Goal: Information Seeking & Learning: Learn about a topic

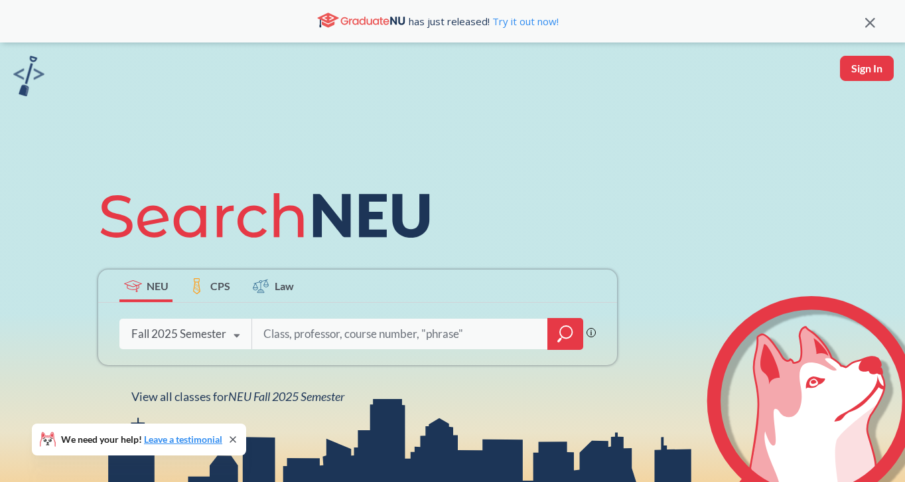
click at [313, 334] on input "search" at bounding box center [400, 334] width 276 height 28
type input "n"
click at [573, 348] on div at bounding box center [565, 334] width 36 height 32
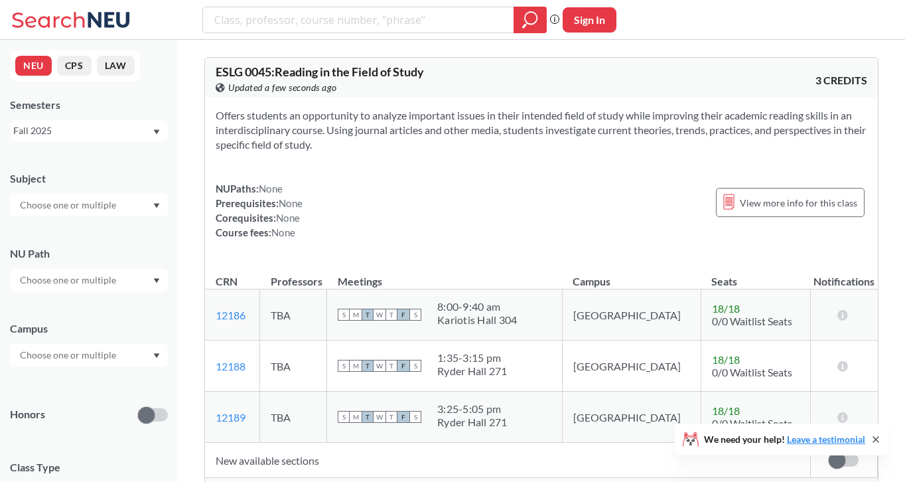
click at [74, 200] on input "text" at bounding box center [68, 205] width 111 height 16
click at [177, 142] on div "NEU CPS LAW Semesters Fall 2025 Subject NU Path Campus Honors Class Type Lectur…" at bounding box center [89, 261] width 178 height 442
click at [95, 269] on div at bounding box center [89, 280] width 158 height 23
click at [91, 273] on input "text" at bounding box center [68, 280] width 111 height 16
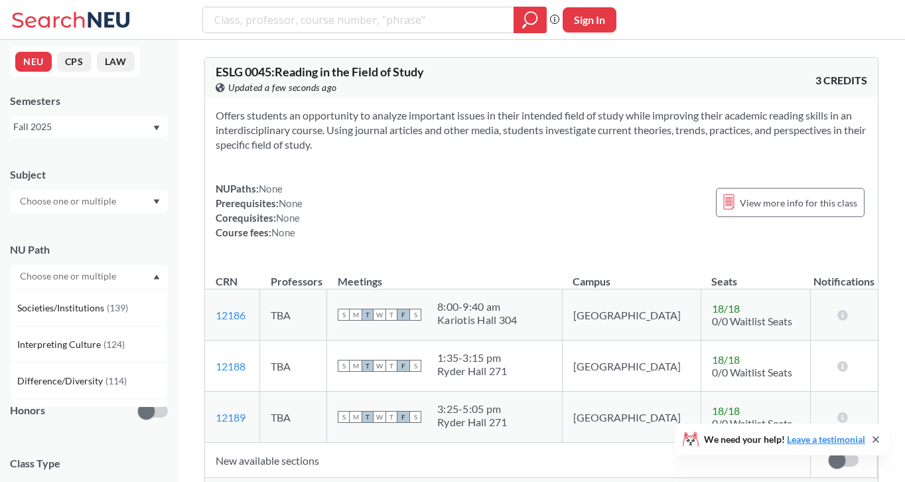
scroll to position [31, 0]
click at [68, 375] on div "Difference/Diversity ( 114 )" at bounding box center [89, 384] width 158 height 36
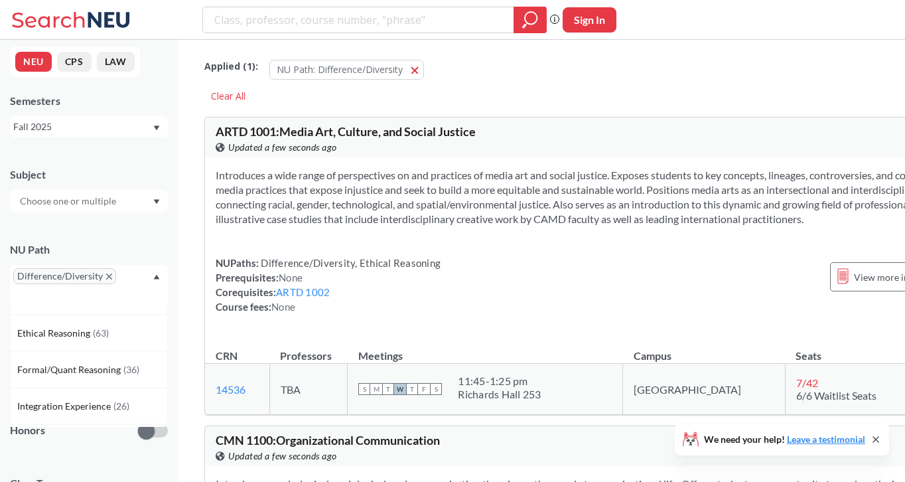
scroll to position [251, 0]
click at [70, 448] on div "Subject NU Path Difference/Diversity Writing Intensive ( 181 ) Societies/Instit…" at bounding box center [89, 403] width 158 height 498
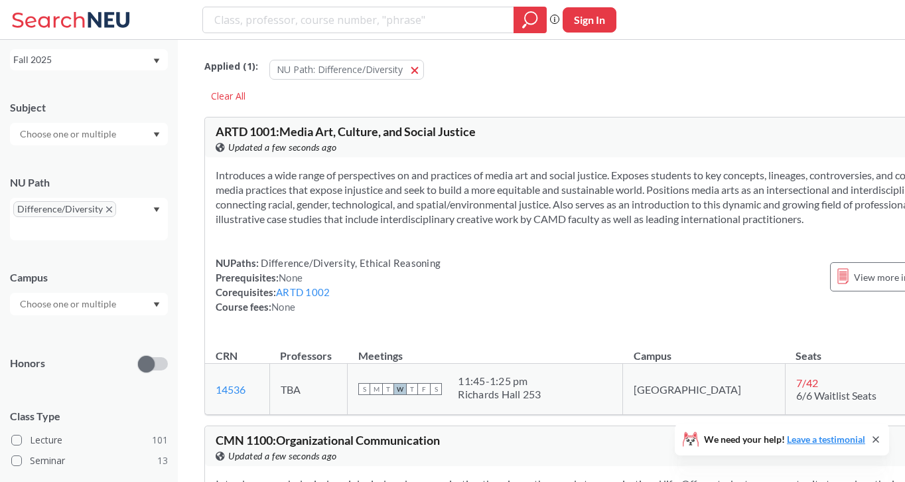
scroll to position [72, 0]
click at [57, 306] on input "text" at bounding box center [68, 303] width 111 height 16
click at [56, 369] on span "( 10 )" at bounding box center [56, 368] width 16 height 11
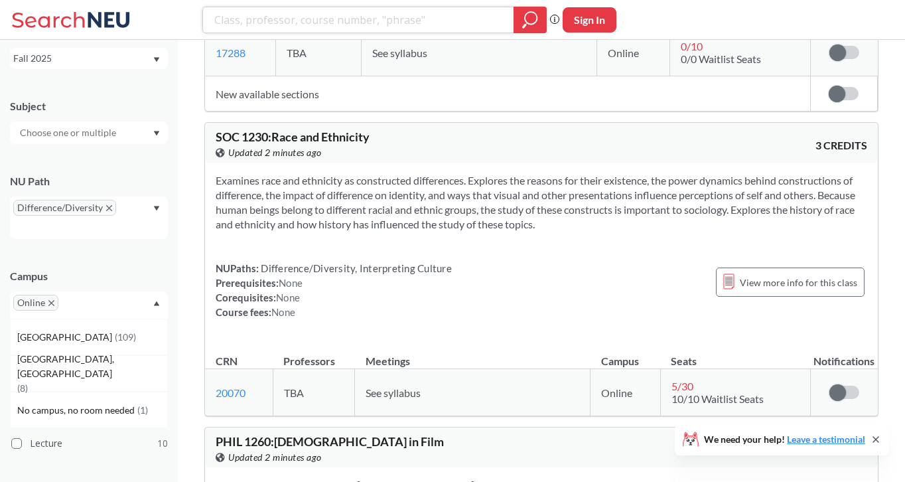
scroll to position [1253, 0]
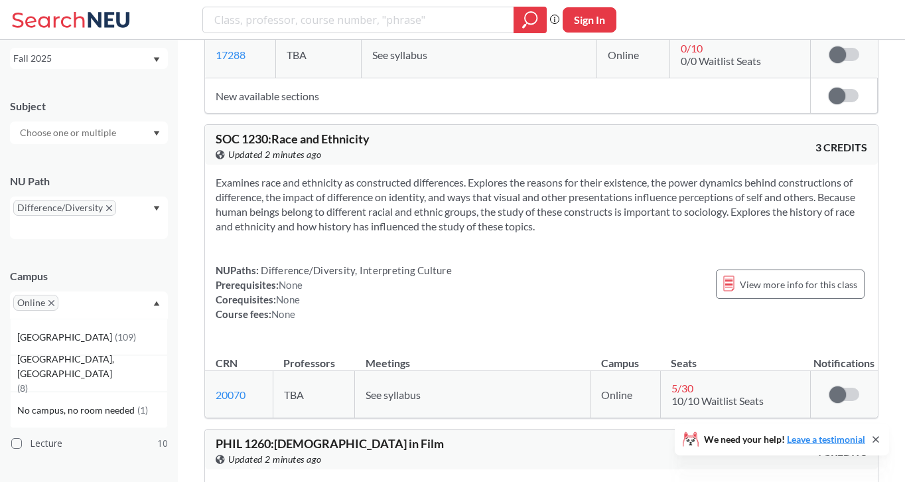
click at [387, 388] on span "See syllabus" at bounding box center [393, 394] width 55 height 13
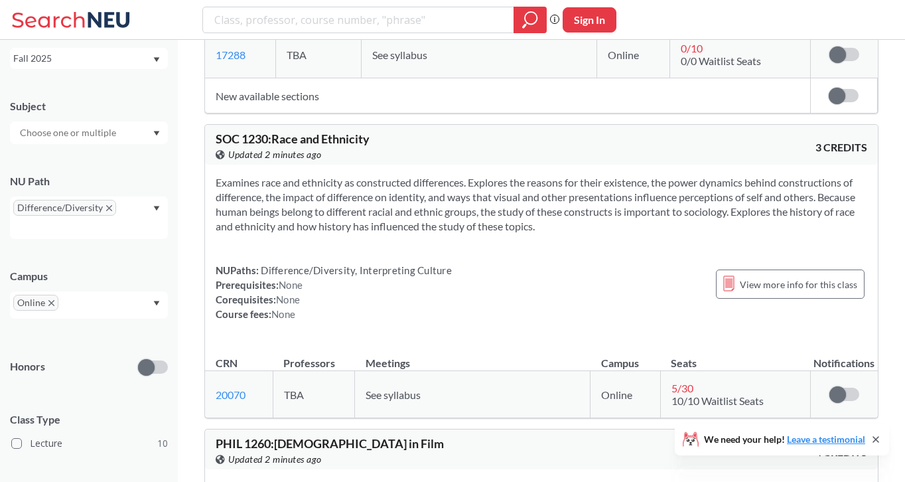
click at [468, 265] on div "NUPaths: Difference/Diversity, Interpreting Culture Prerequisites: None Corequi…" at bounding box center [541, 292] width 651 height 58
click at [106, 207] on icon "X to remove pill" at bounding box center [109, 208] width 6 height 6
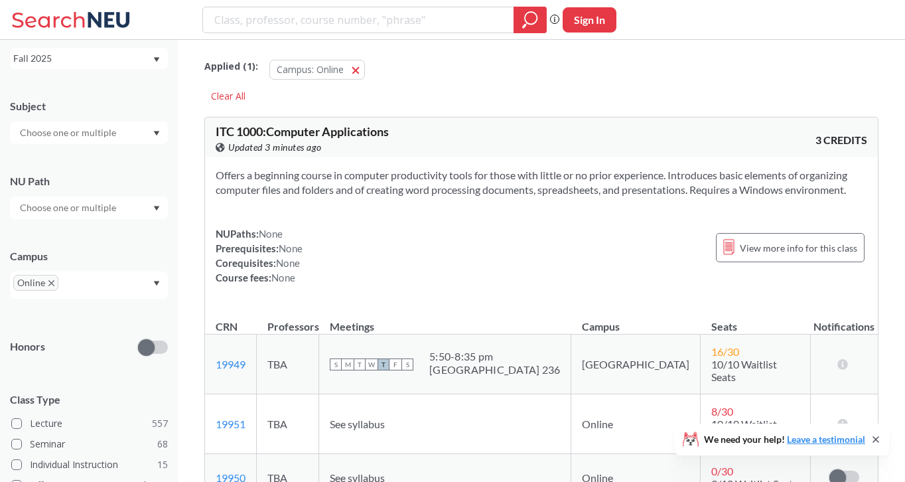
click at [148, 209] on div at bounding box center [89, 207] width 158 height 23
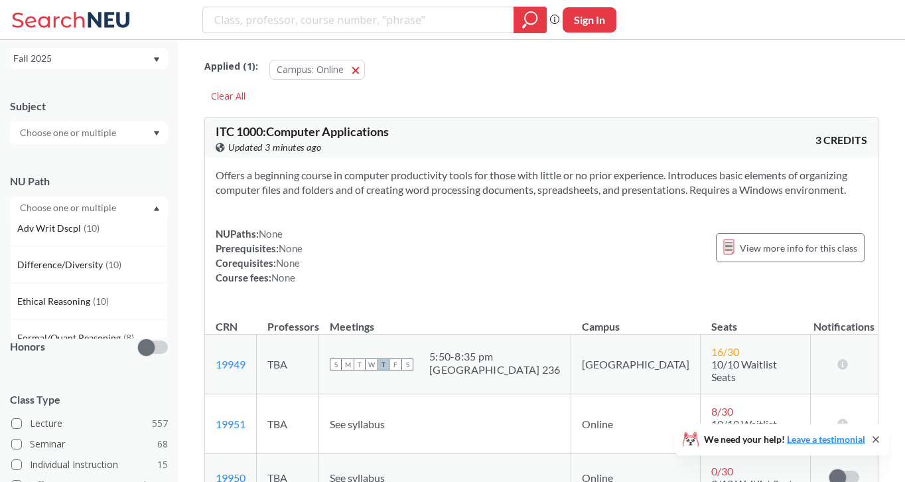
scroll to position [265, 0]
click at [100, 299] on span "( 10 )" at bounding box center [101, 300] width 16 height 11
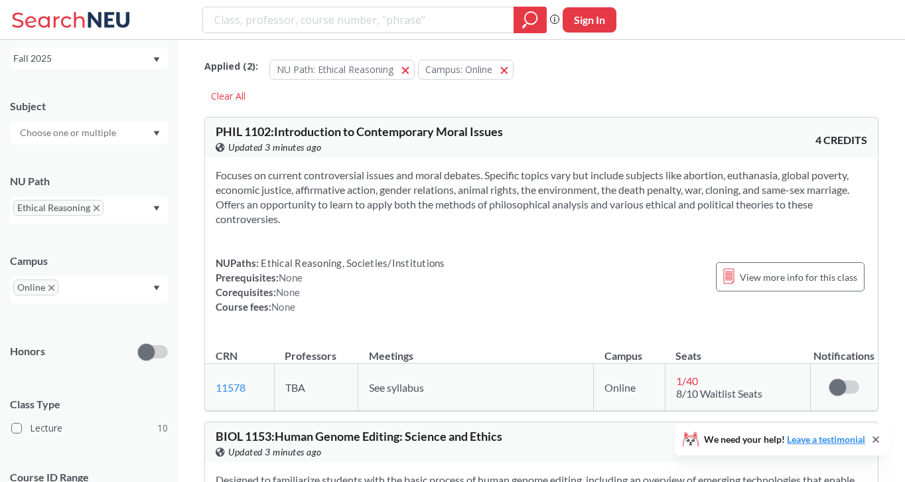
click at [143, 403] on span "Class Type" at bounding box center [89, 404] width 158 height 15
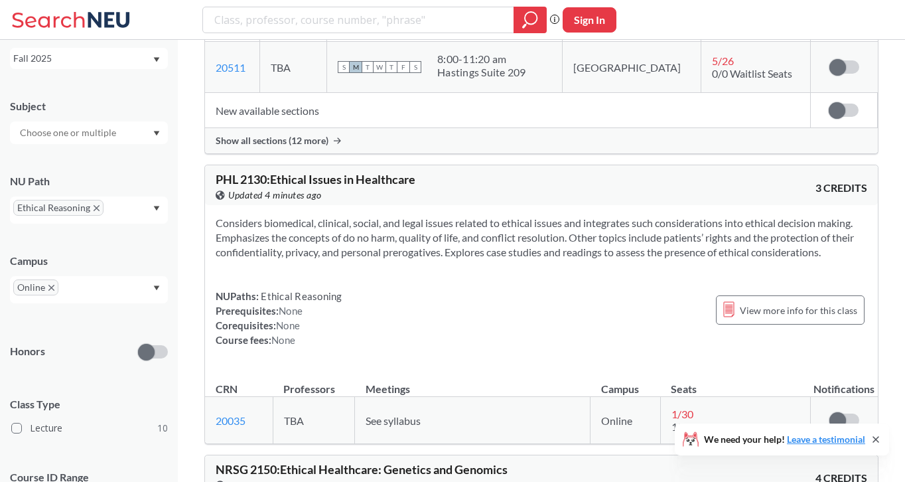
scroll to position [2013, 0]
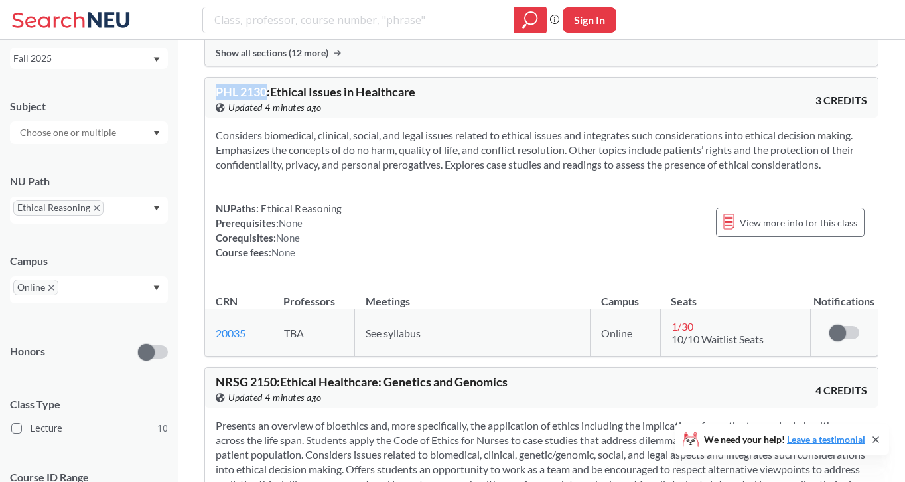
drag, startPoint x: 267, startPoint y: 92, endPoint x: 200, endPoint y: 91, distance: 67.0
click at [200, 91] on div "Applied ( 2 ): NU Path: Ethical Reasoning Ethical Reasoning Campus: Online Onli…" at bounding box center [541, 192] width 727 height 4330
copy span "PHL 2130"
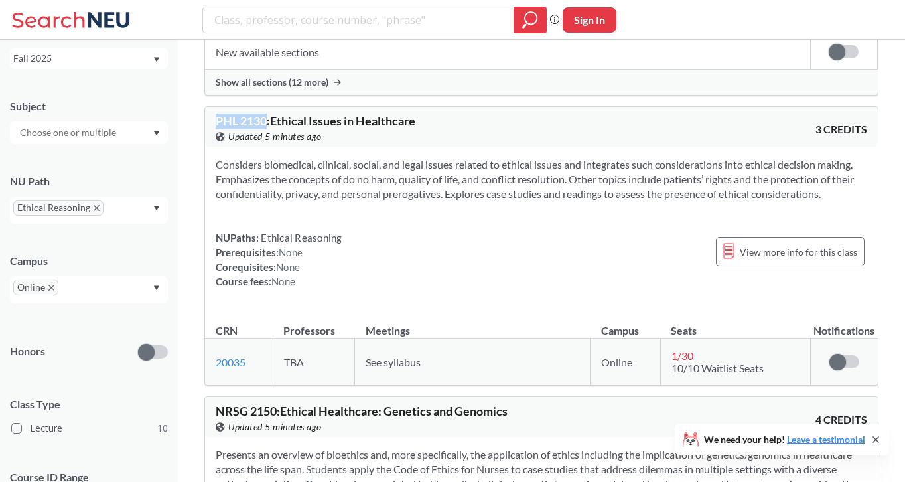
scroll to position [2030, 0]
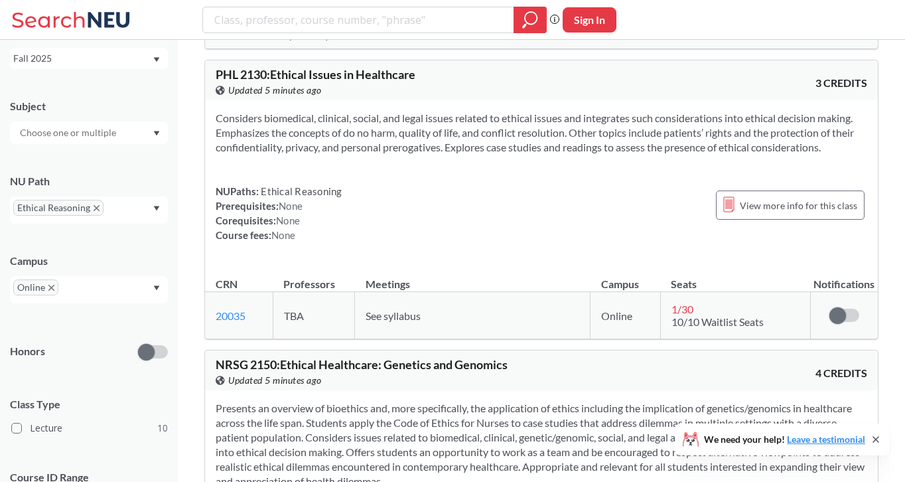
click at [379, 299] on td "See syllabus" at bounding box center [472, 315] width 235 height 47
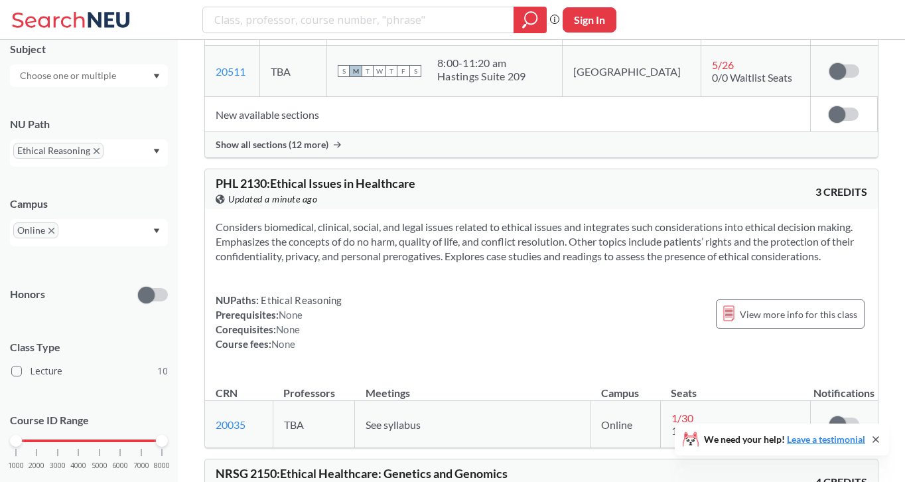
scroll to position [48, 0]
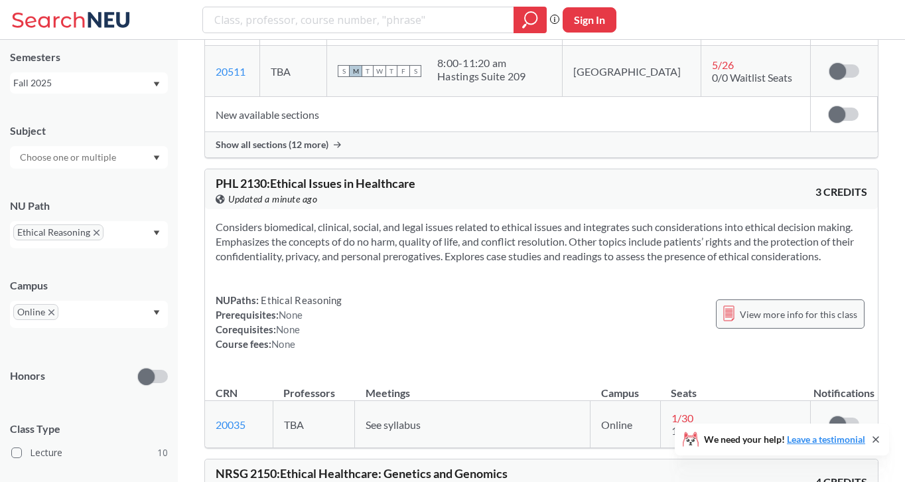
click at [801, 320] on span "View more info for this class" at bounding box center [798, 314] width 117 height 17
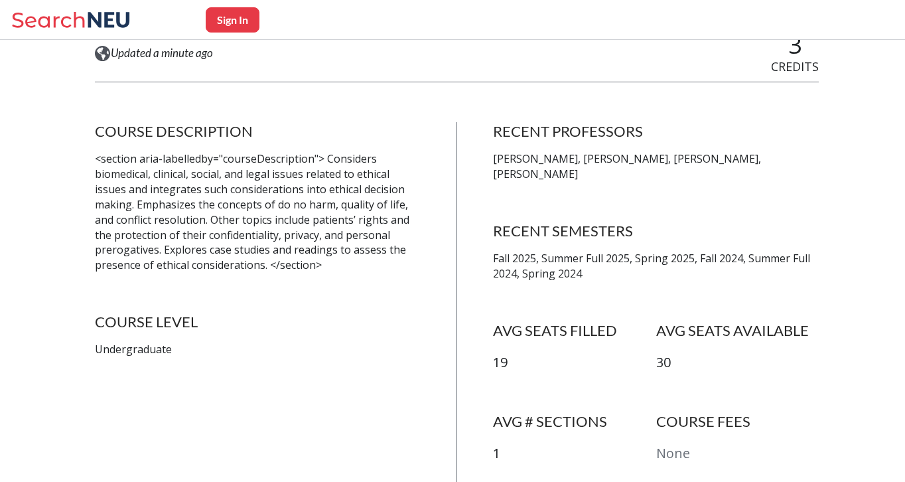
scroll to position [219, 0]
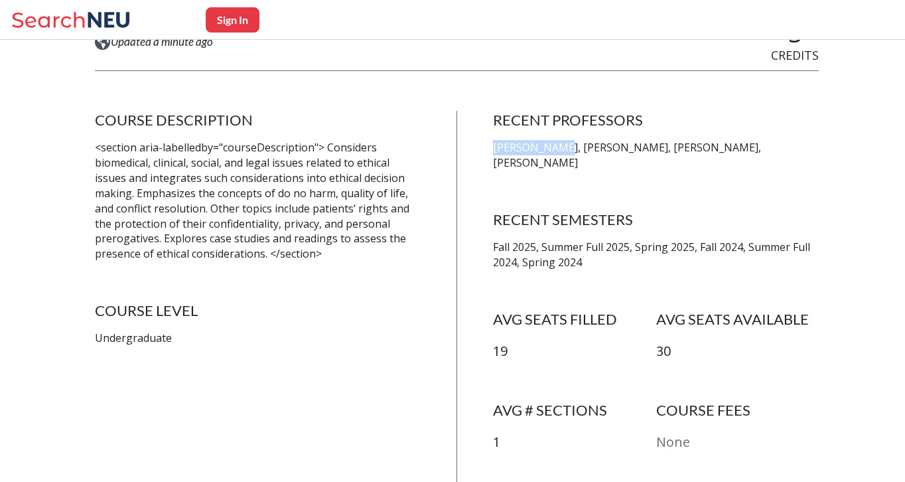
drag, startPoint x: 554, startPoint y: 147, endPoint x: 481, endPoint y: 149, distance: 73.0
click at [481, 149] on div "COURSE DESCRIPTION <section aria-labelledby="courseDescription"> Considers biom…" at bounding box center [457, 301] width 724 height 381
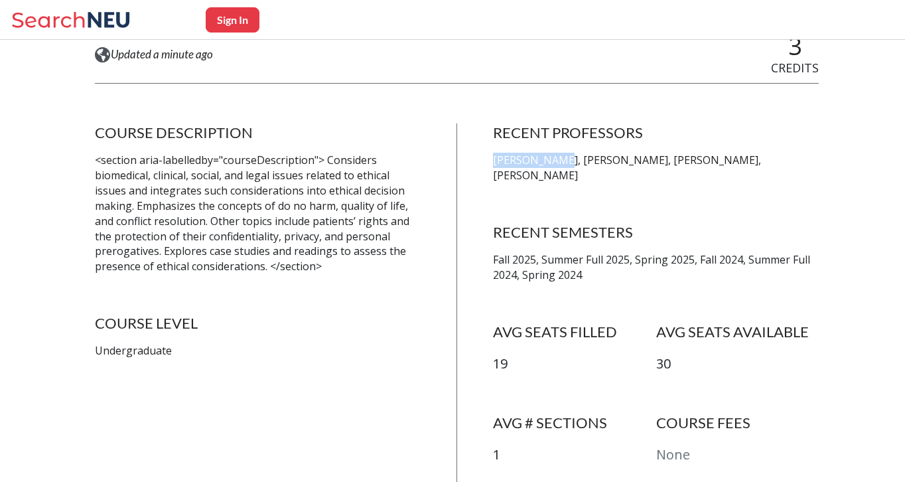
scroll to position [0, 0]
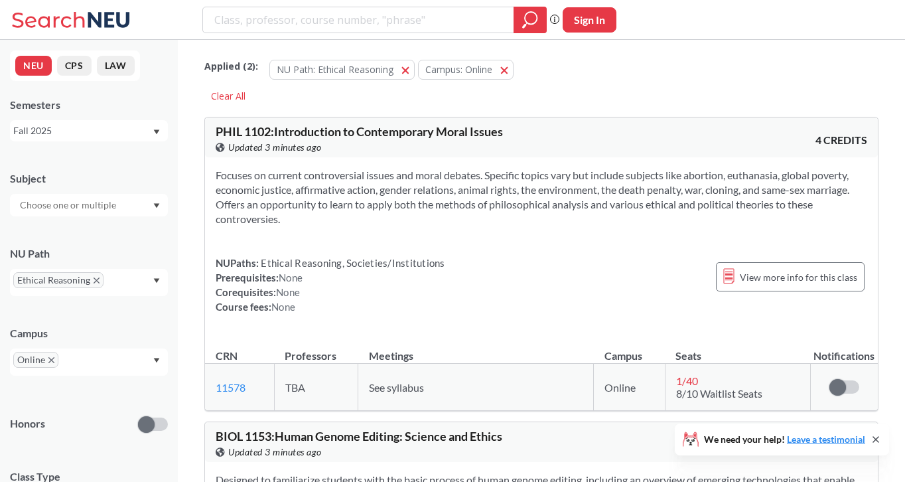
click at [538, 230] on div "Focuses on current controversial issues and moral debates. Specific topics vary…" at bounding box center [541, 246] width 673 height 178
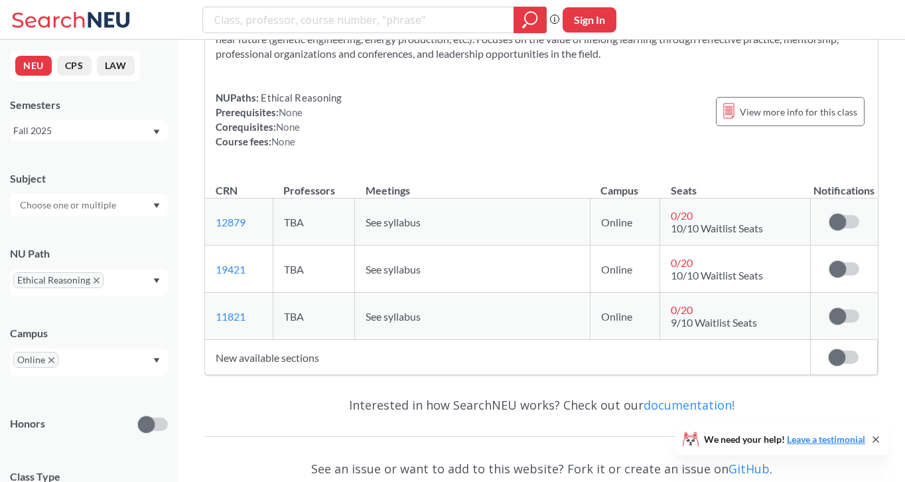
scroll to position [3877, 0]
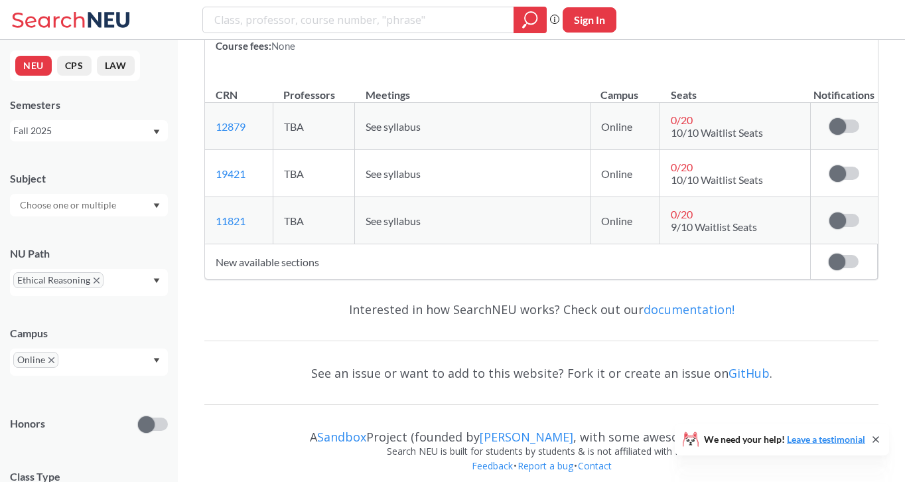
click at [155, 279] on icon "Dropdown arrow" at bounding box center [157, 280] width 6 height 5
click at [85, 352] on span "Difference/Diversity" at bounding box center [61, 359] width 88 height 15
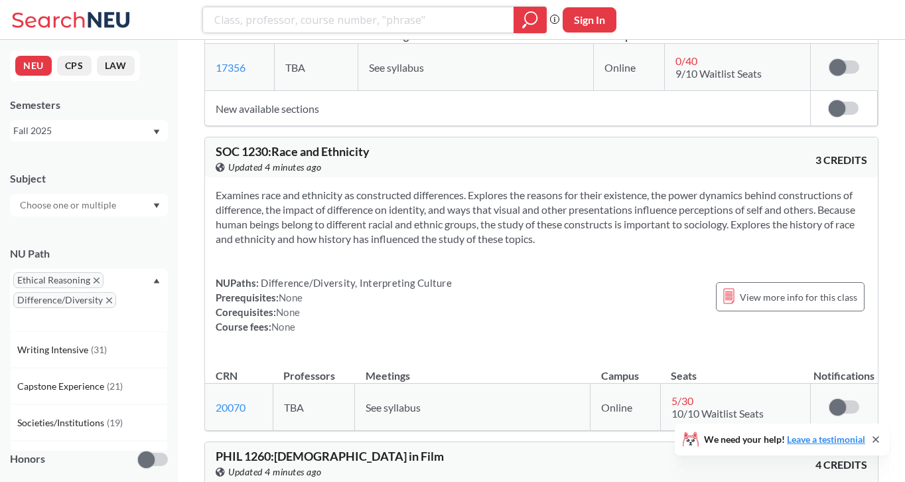
scroll to position [2288, 0]
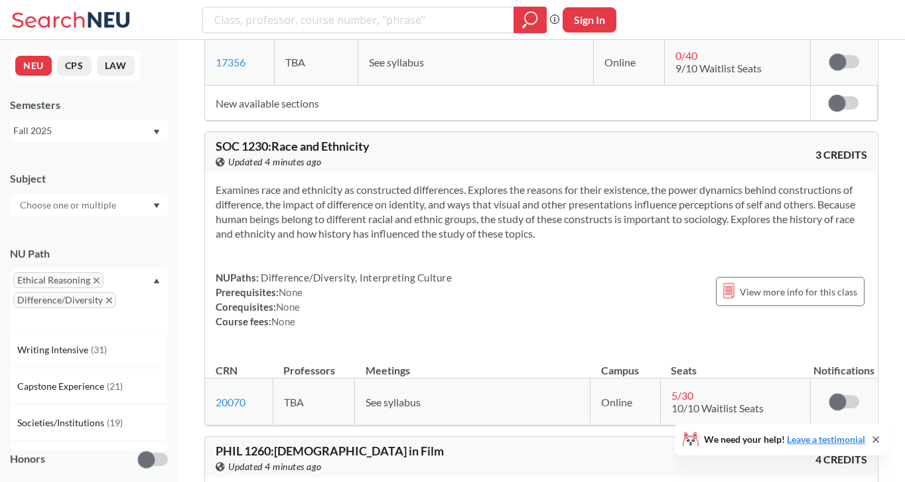
click at [744, 276] on div "View more info for this class" at bounding box center [790, 291] width 149 height 42
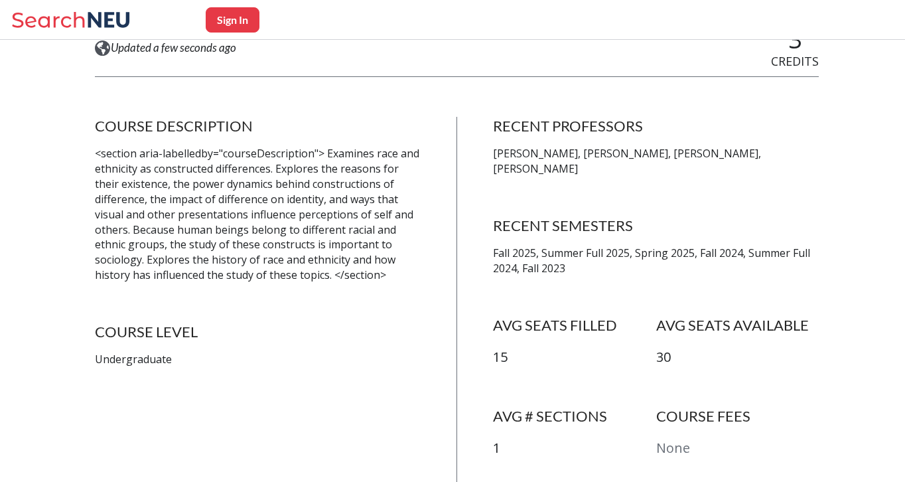
scroll to position [212, 0]
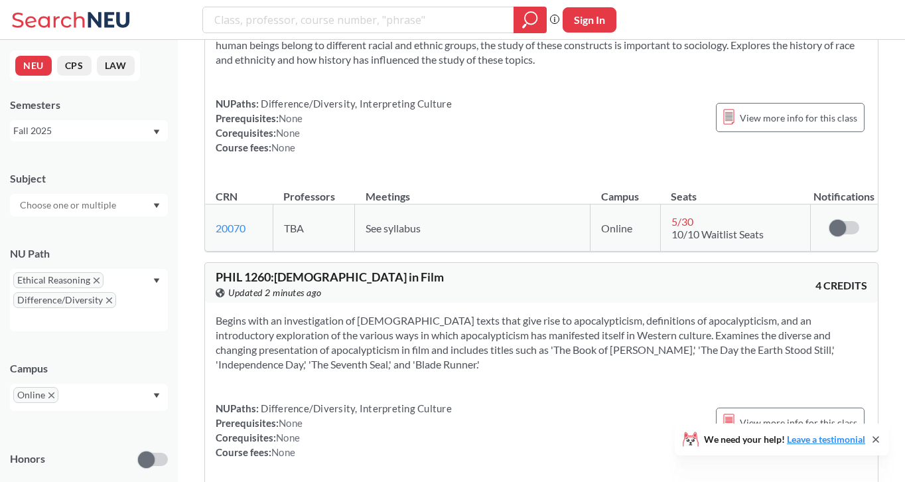
scroll to position [2463, 0]
